Goal: Information Seeking & Learning: Learn about a topic

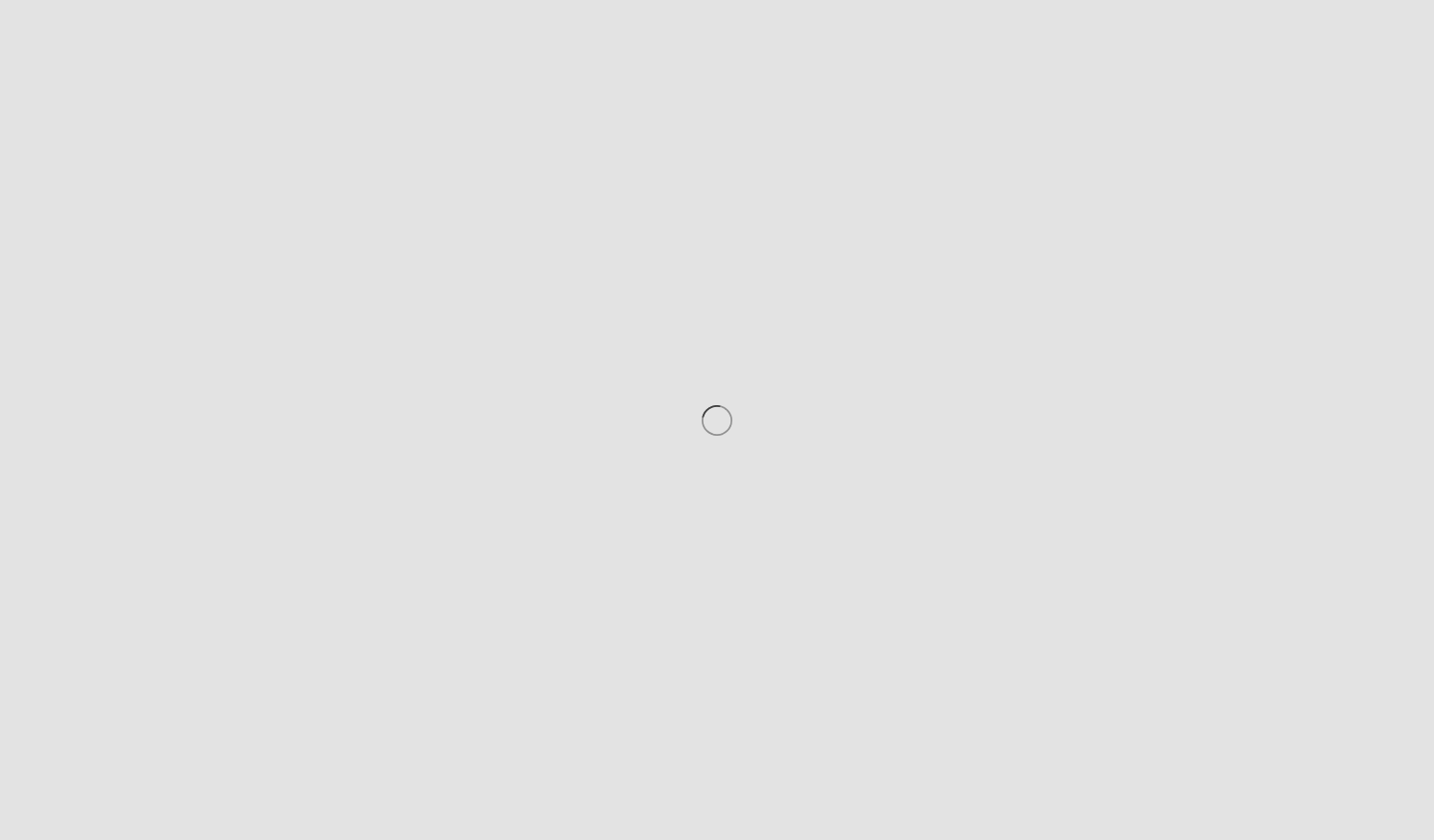
click at [756, 376] on div at bounding box center [717, 420] width 1434 height 840
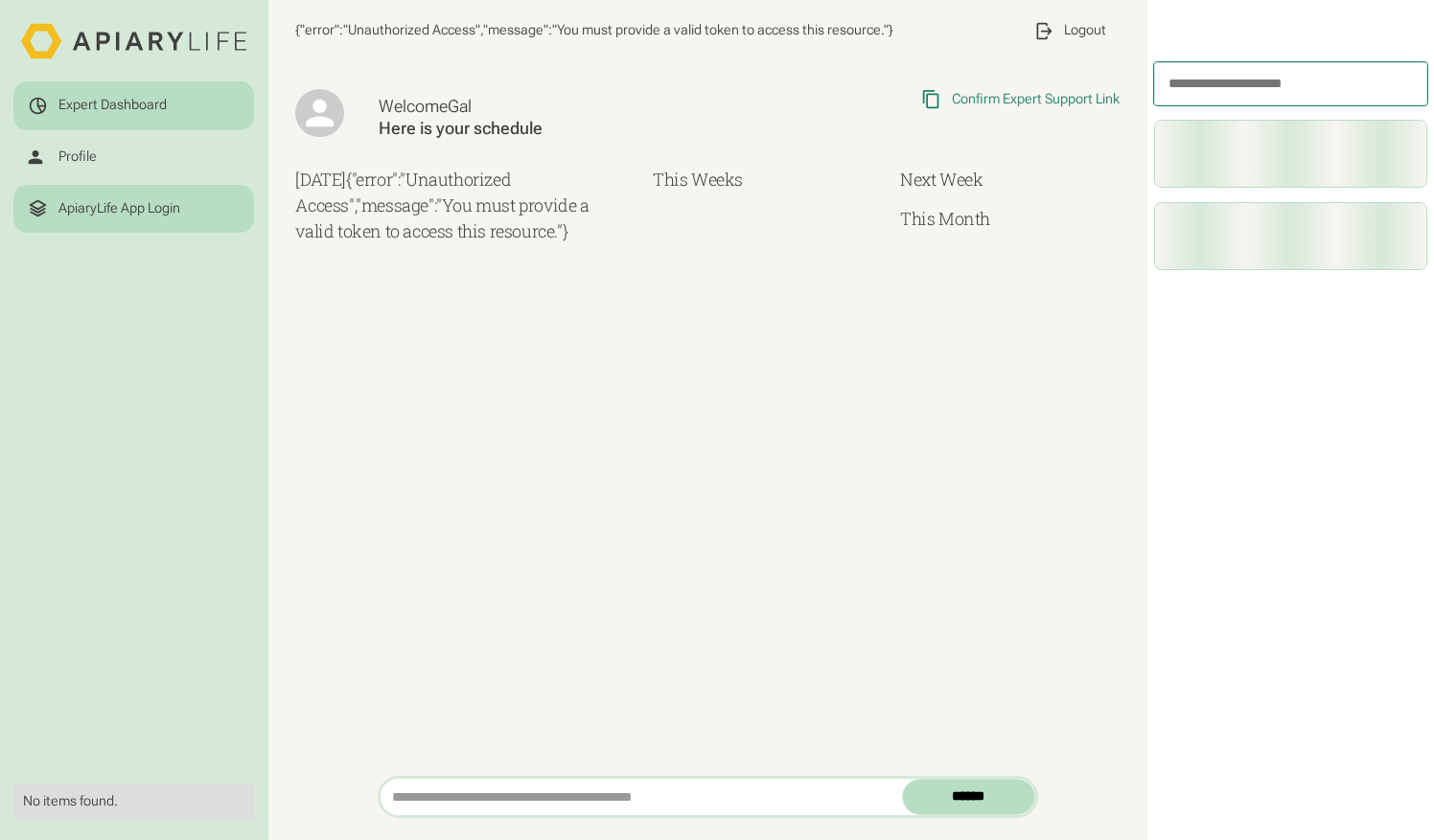
click at [176, 212] on div "ApiaryLife App Login" at bounding box center [119, 208] width 121 height 17
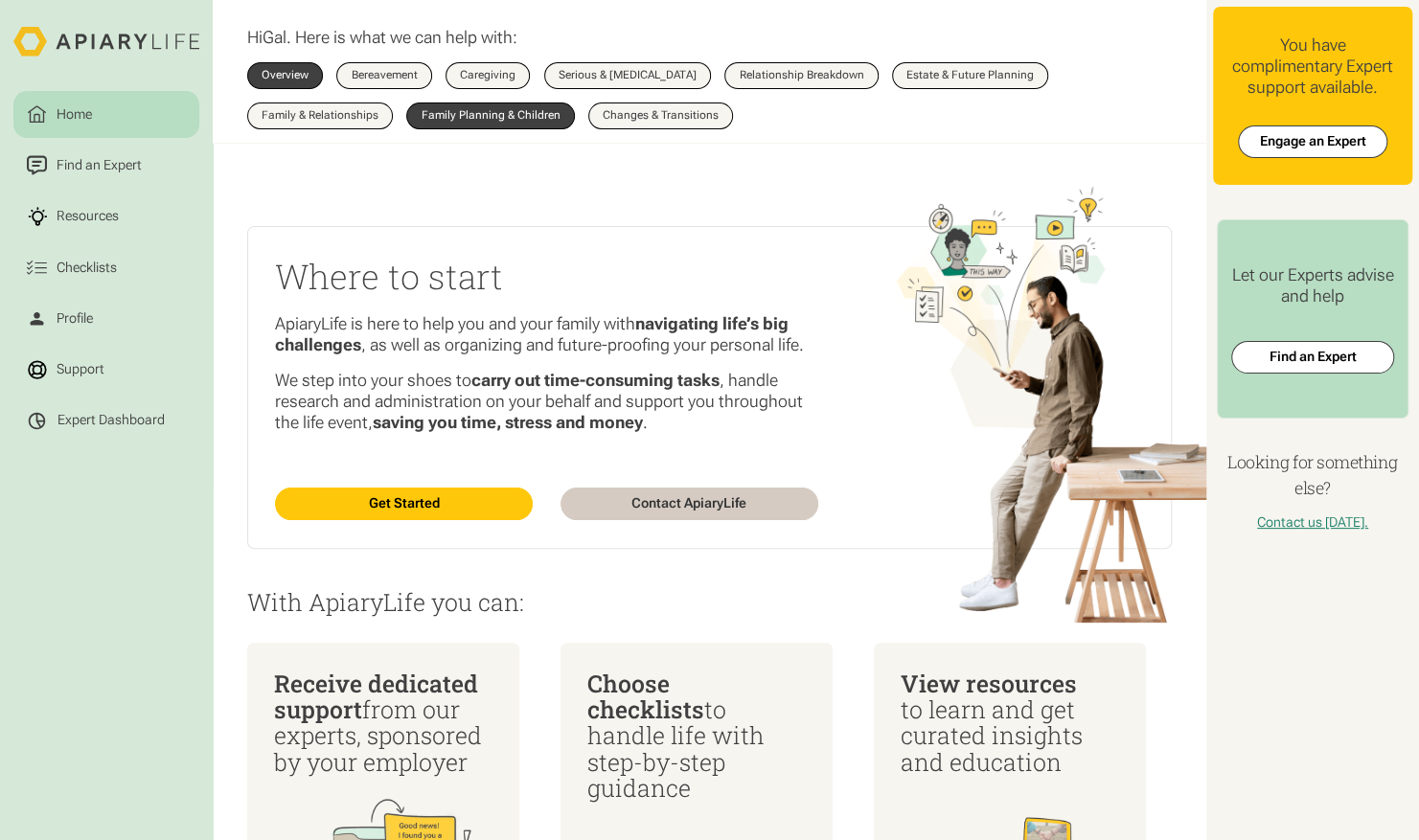
click at [523, 115] on div "Family Planning & Children" at bounding box center [491, 116] width 139 height 12
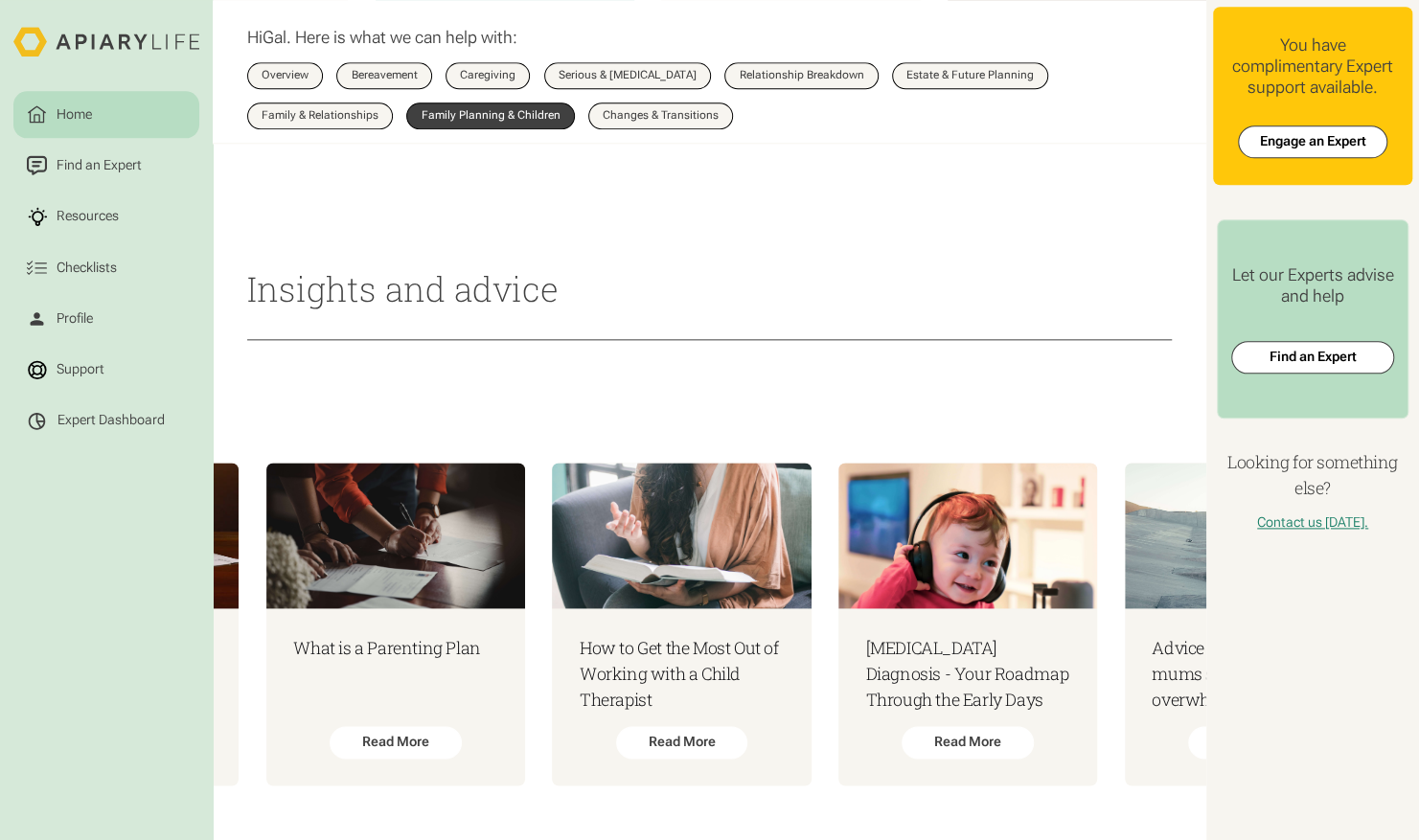
scroll to position [0, 2870]
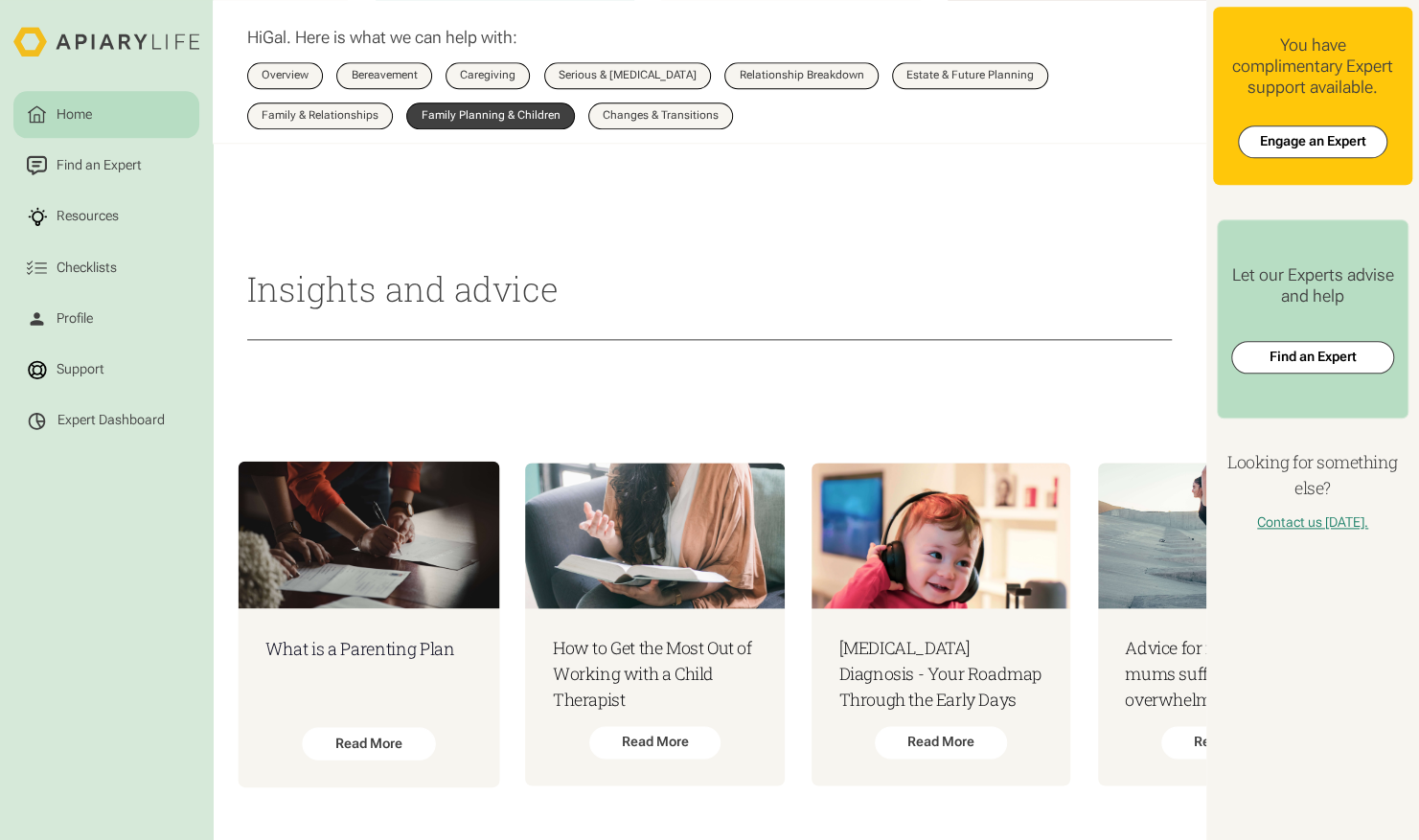
click at [297, 577] on img at bounding box center [368, 534] width 262 height 146
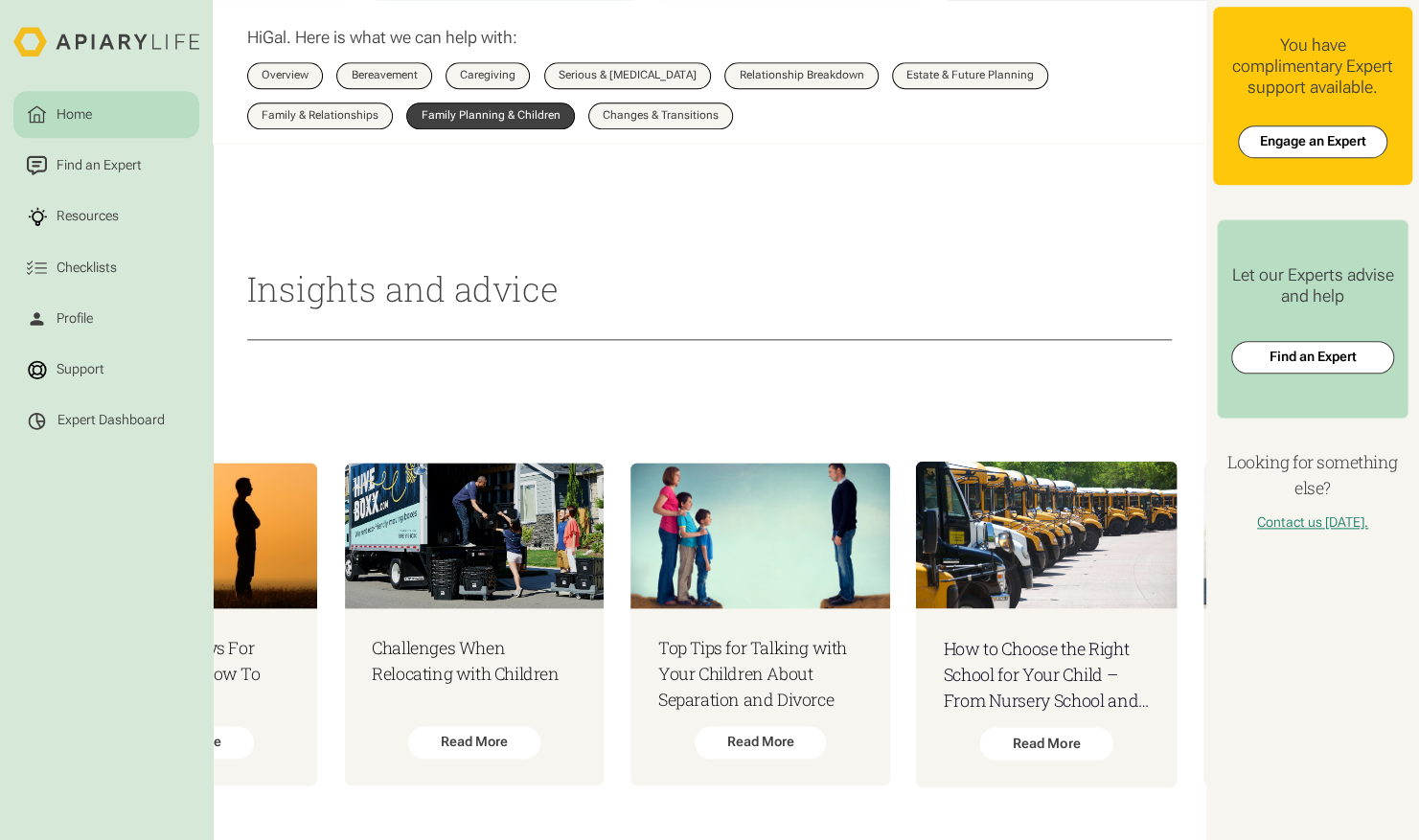
scroll to position [0, 6487]
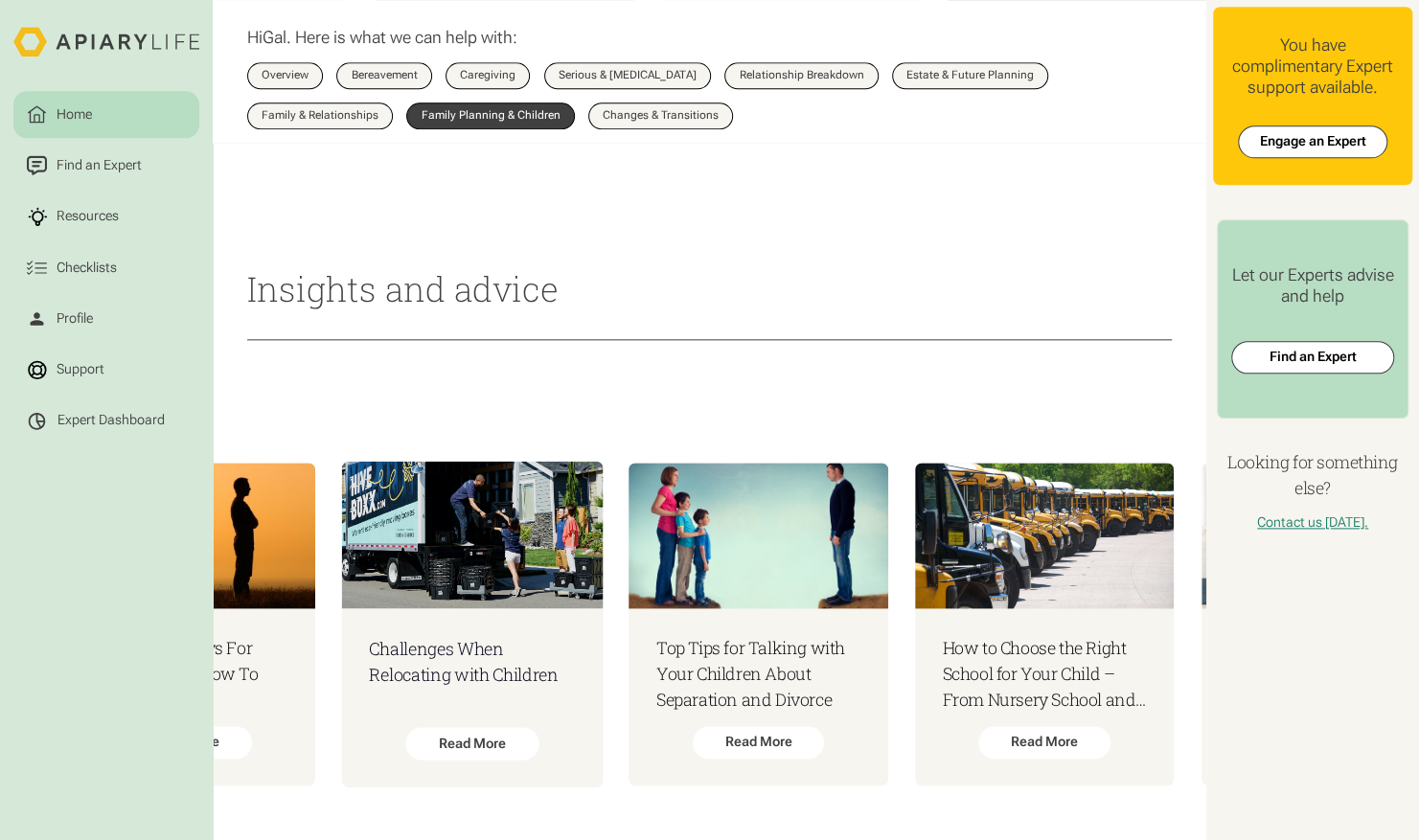
click at [562, 640] on h3 "Challenges When Relocating with Children" at bounding box center [472, 661] width 206 height 51
click at [342, 121] on div "Family & Relationships" at bounding box center [320, 116] width 117 height 12
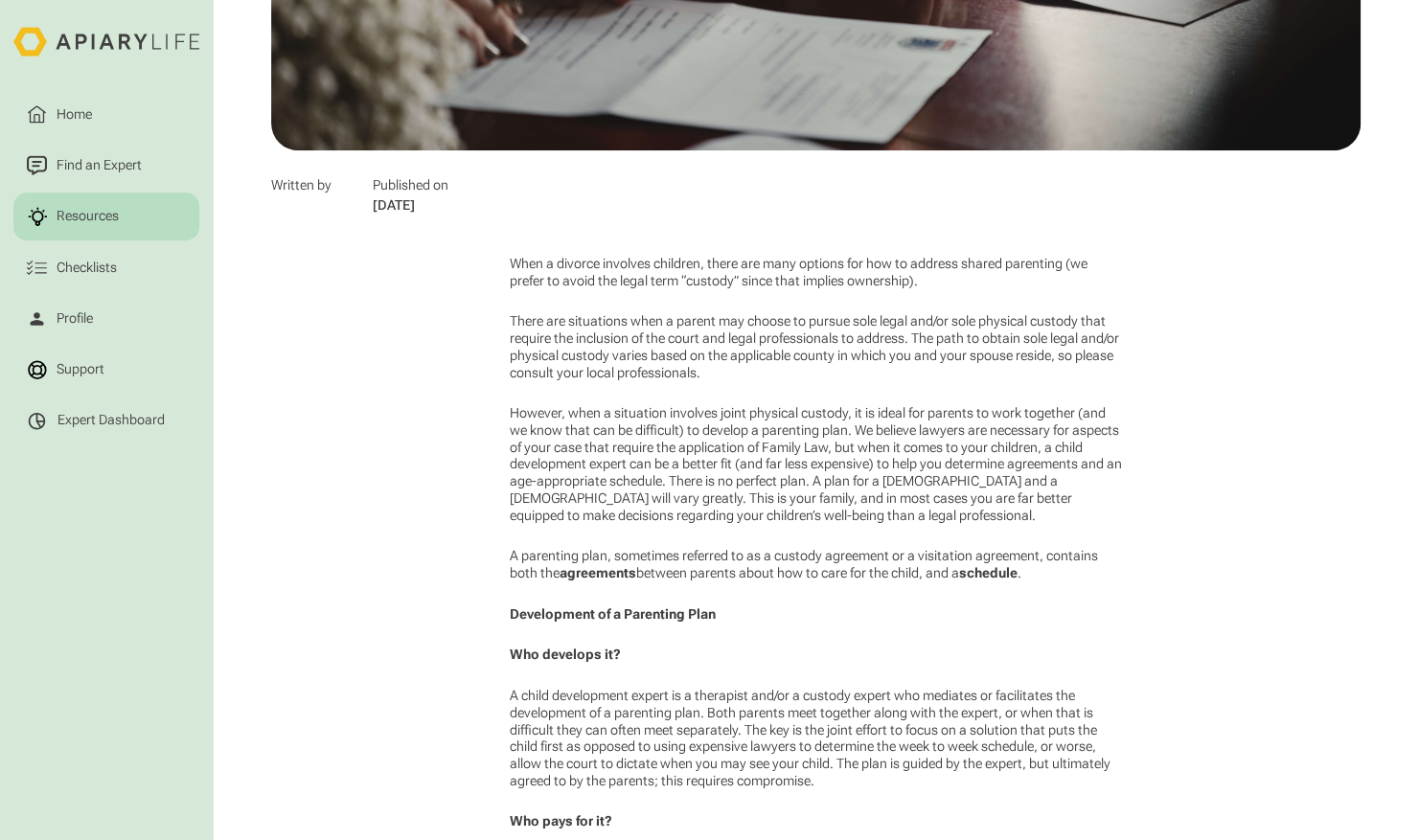
scroll to position [764, 0]
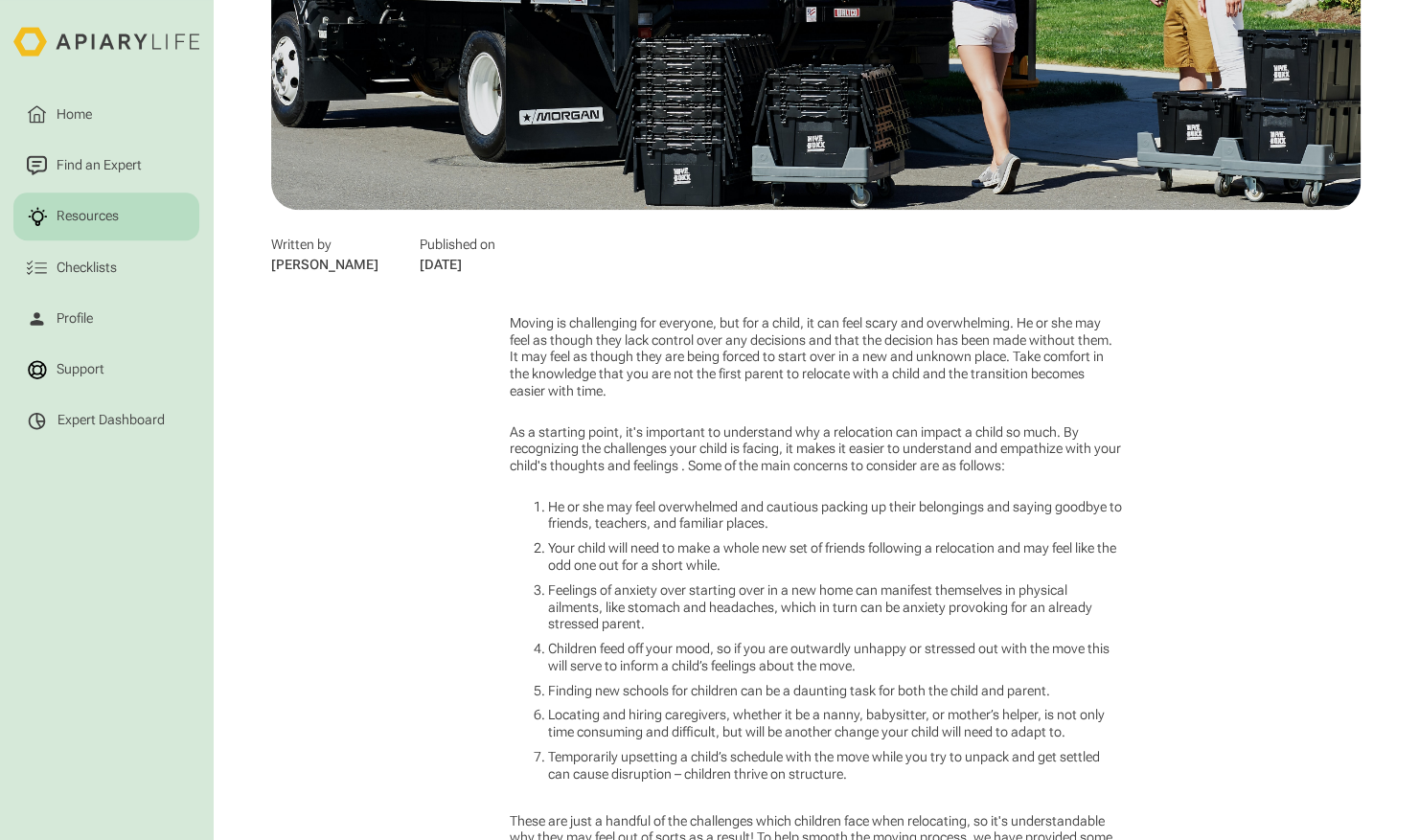
scroll to position [693, 0]
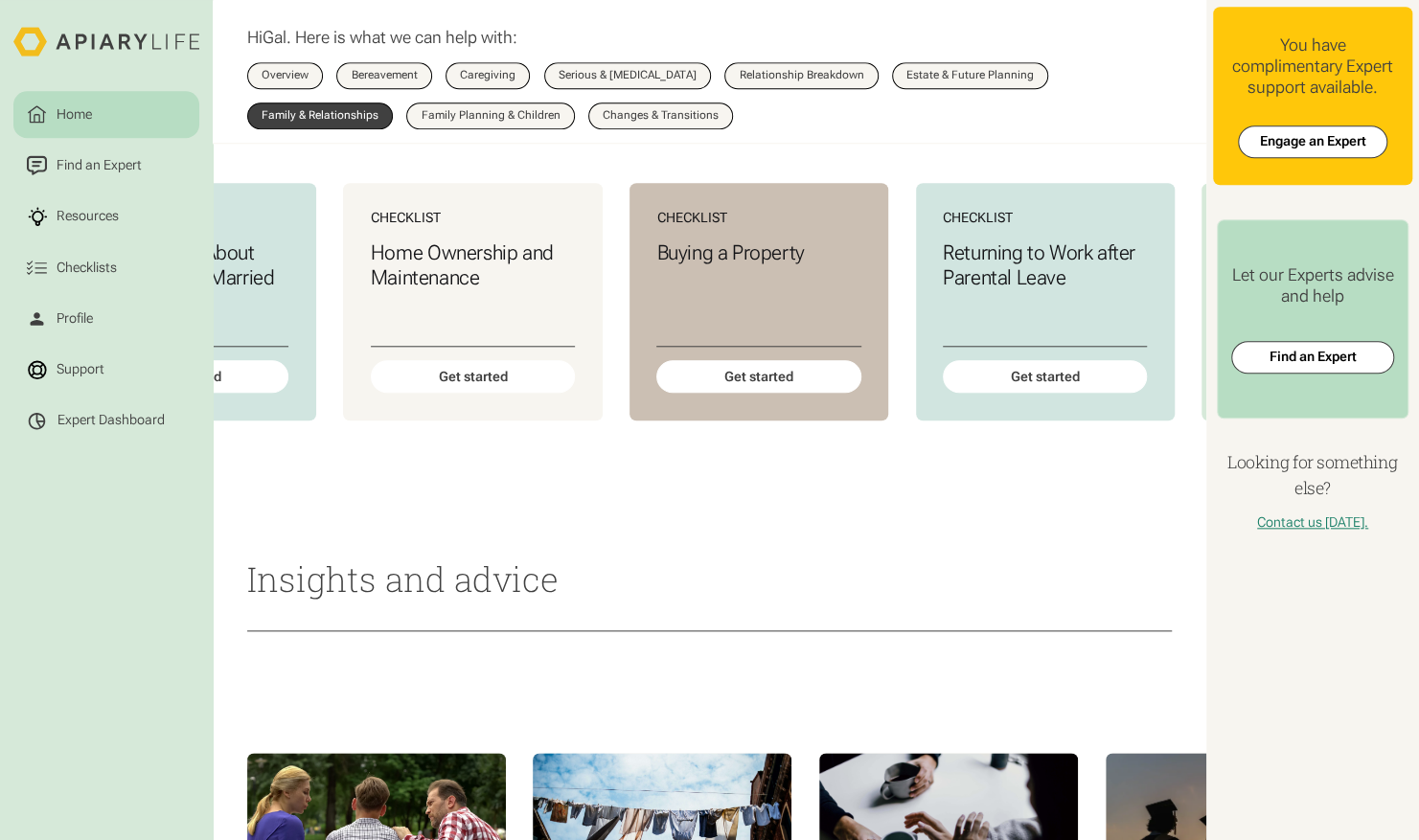
scroll to position [0, 1619]
click at [784, 347] on div "Buying a Property" at bounding box center [759, 294] width 206 height 108
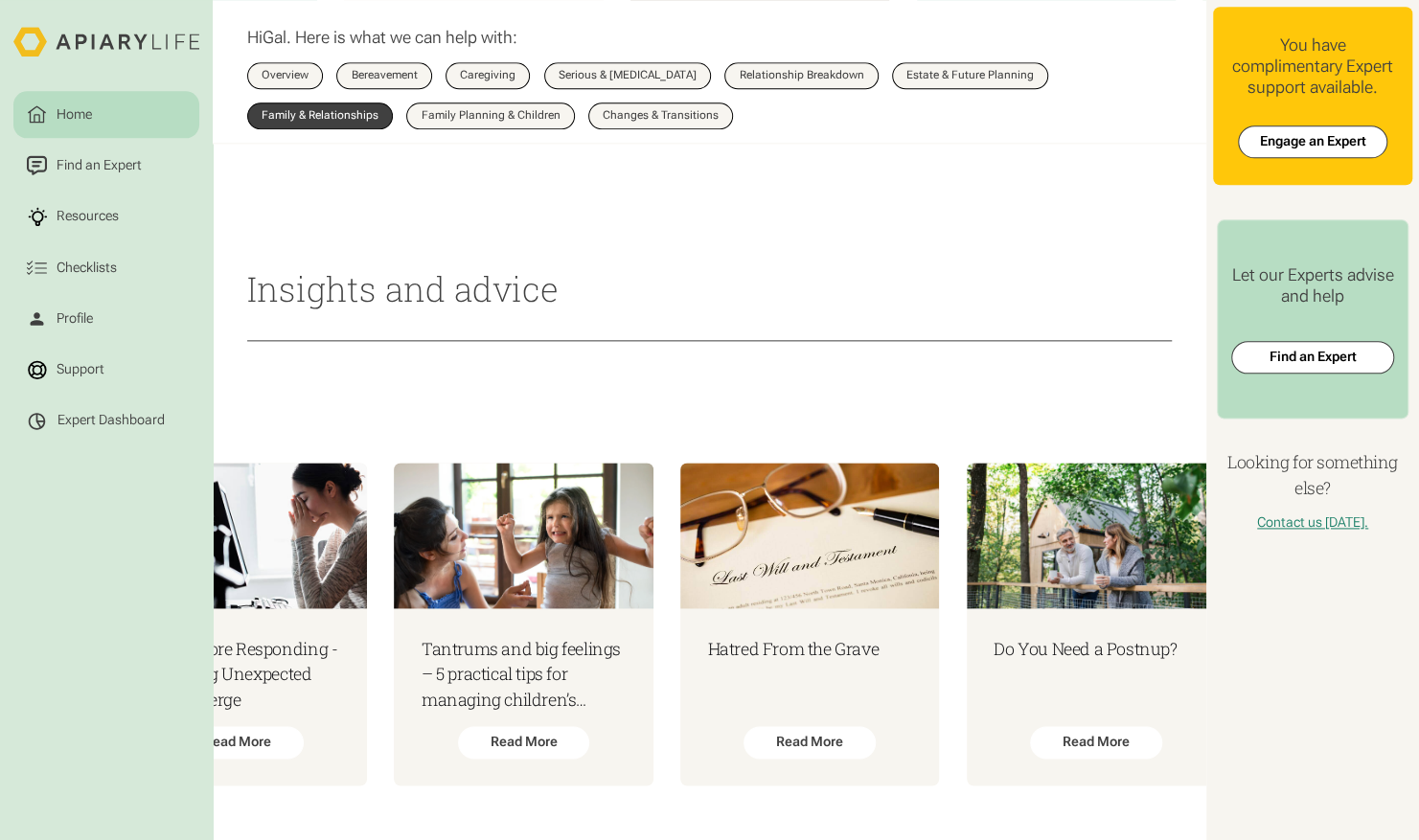
scroll to position [0, 3002]
click at [522, 657] on h3 "Tantrums and big feelings – 5 practical tips for managing children’s challengin…" at bounding box center [522, 674] width 206 height 78
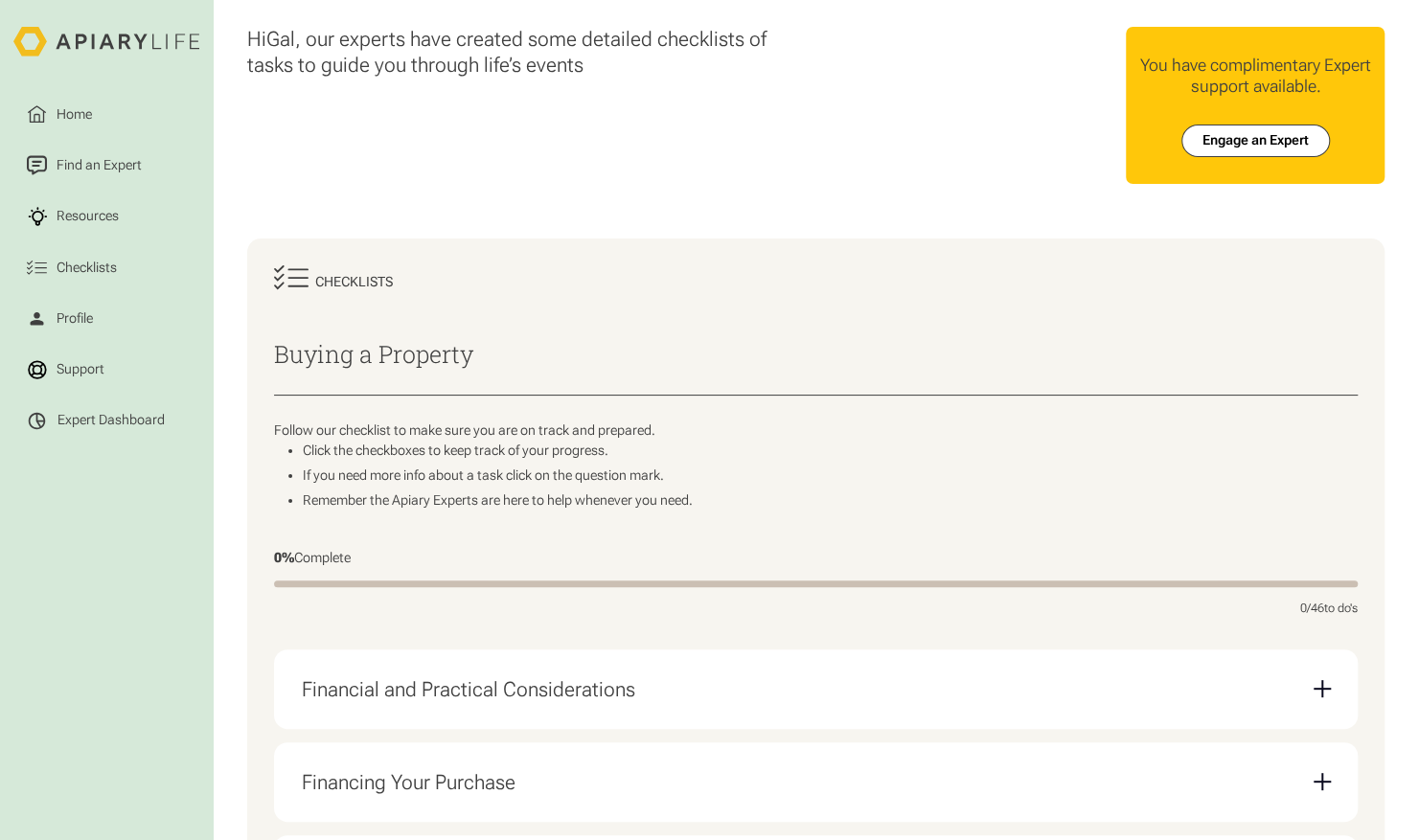
click at [899, 362] on h2 "Buying a Property" at bounding box center [817, 354] width 1084 height 26
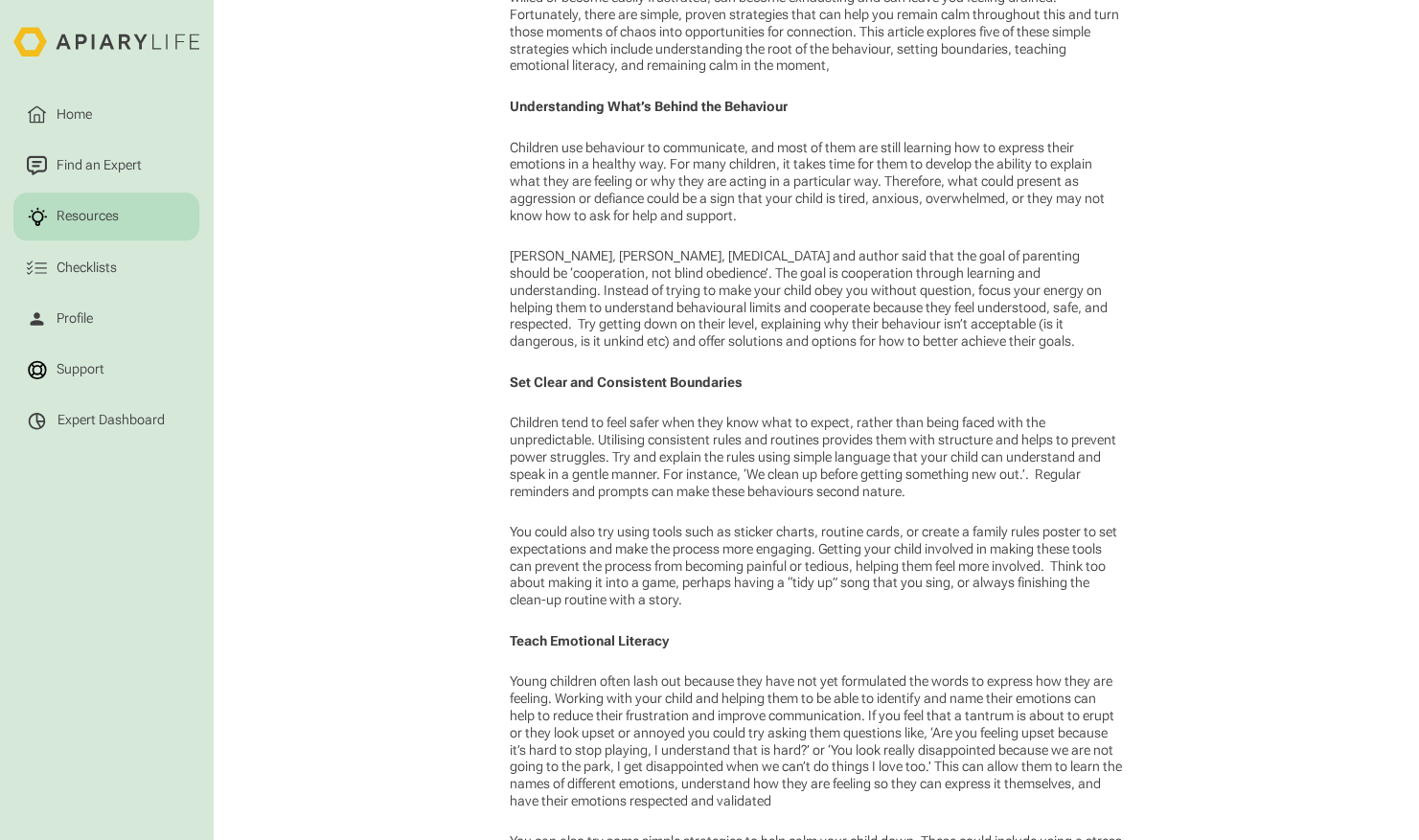
scroll to position [1033, 0]
